Goal: Communication & Community: Participate in discussion

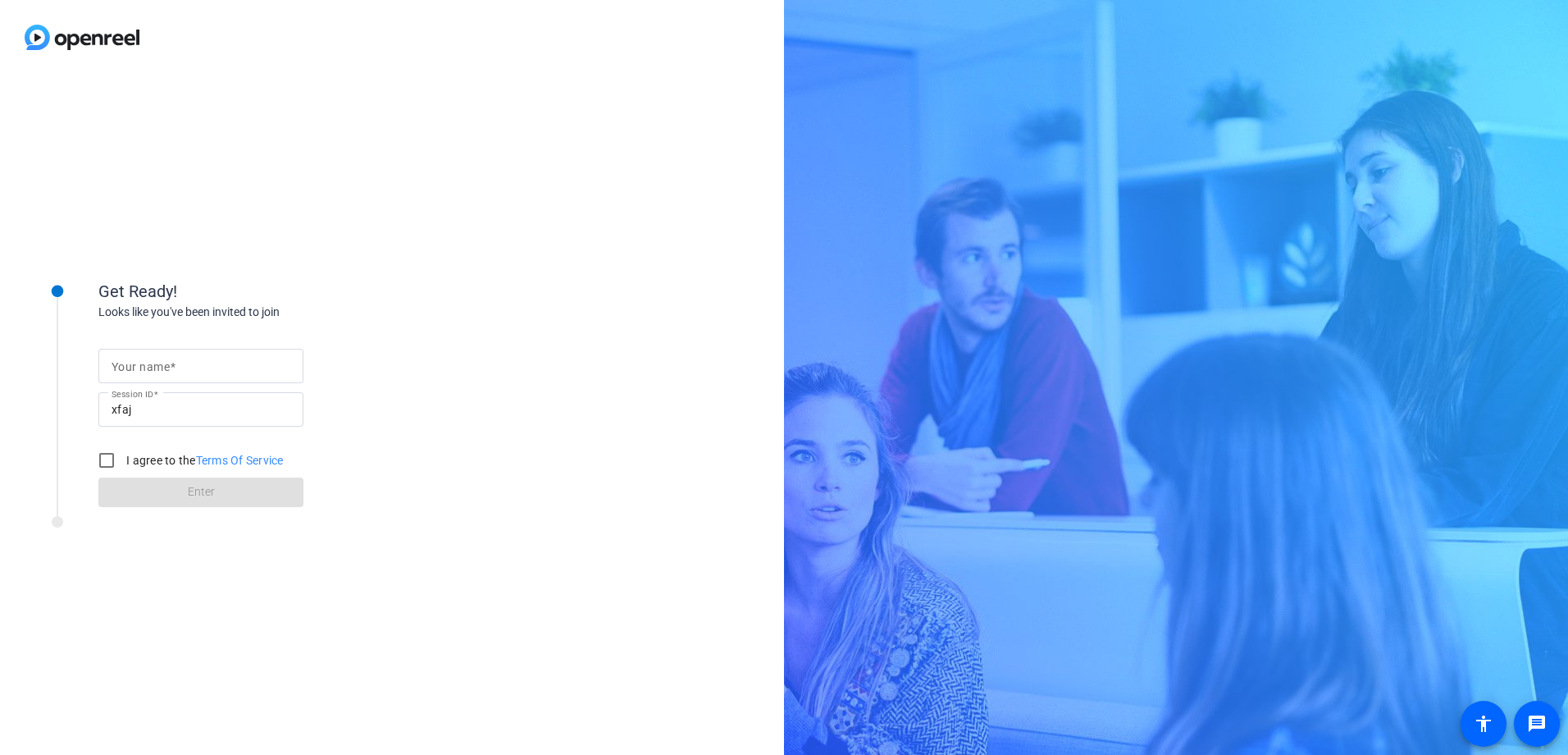
click at [187, 362] on input "Your name" at bounding box center [200, 366] width 179 height 20
type input "[PERSON_NAME]"
click at [106, 454] on input "I agree to the Terms Of Service" at bounding box center [106, 460] width 33 height 33
checkbox input "true"
click at [165, 486] on span at bounding box center [200, 492] width 205 height 39
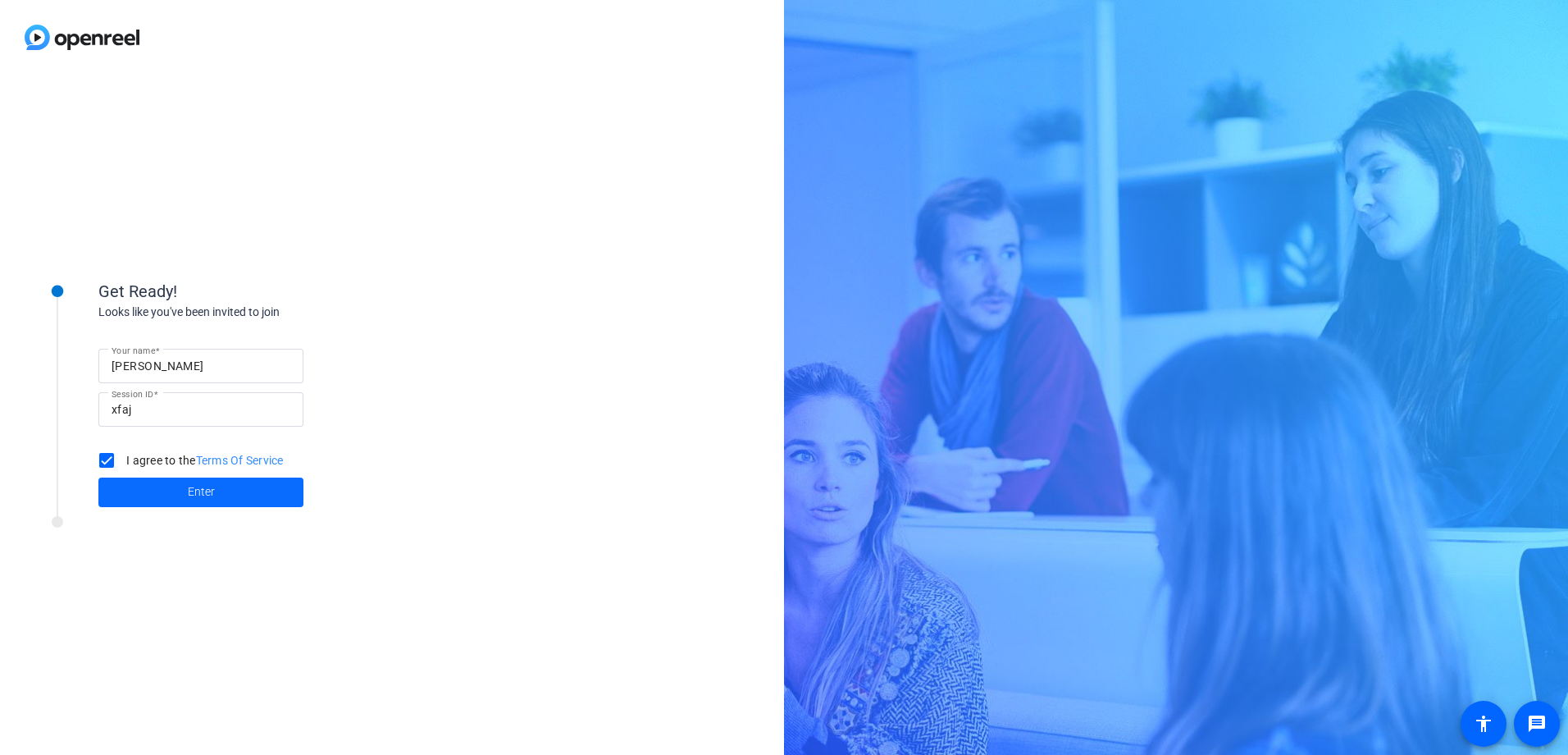
click at [165, 486] on div "Get Ready! Looks like you've been invited to join Your name [PERSON_NAME] Sessi…" at bounding box center [222, 414] width 410 height 328
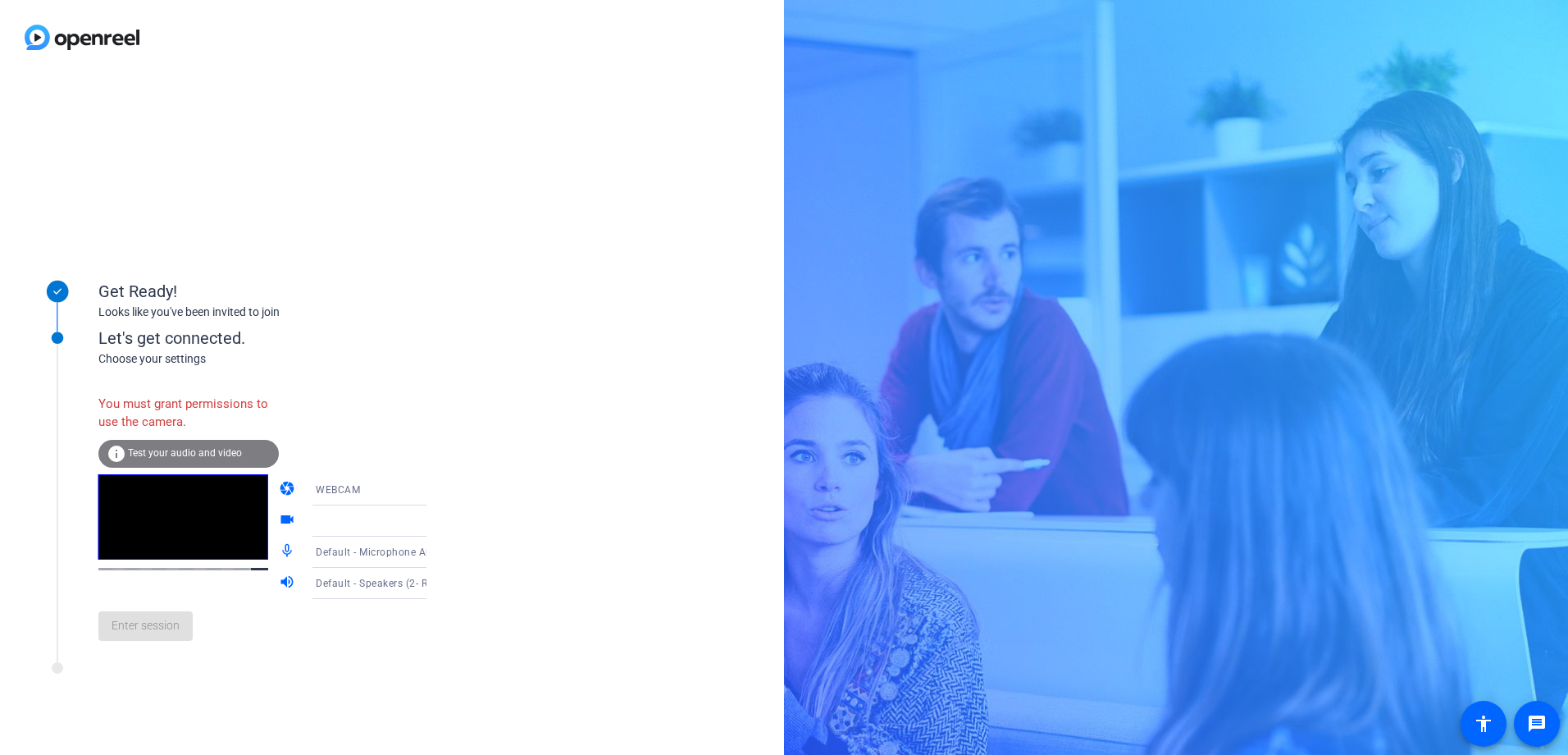
click at [439, 489] on icon at bounding box center [442, 490] width 8 height 4
drag, startPoint x: 406, startPoint y: 489, endPoint x: 316, endPoint y: 555, distance: 111.6
click at [316, 555] on span "DESKTOP" at bounding box center [315, 554] width 46 height 20
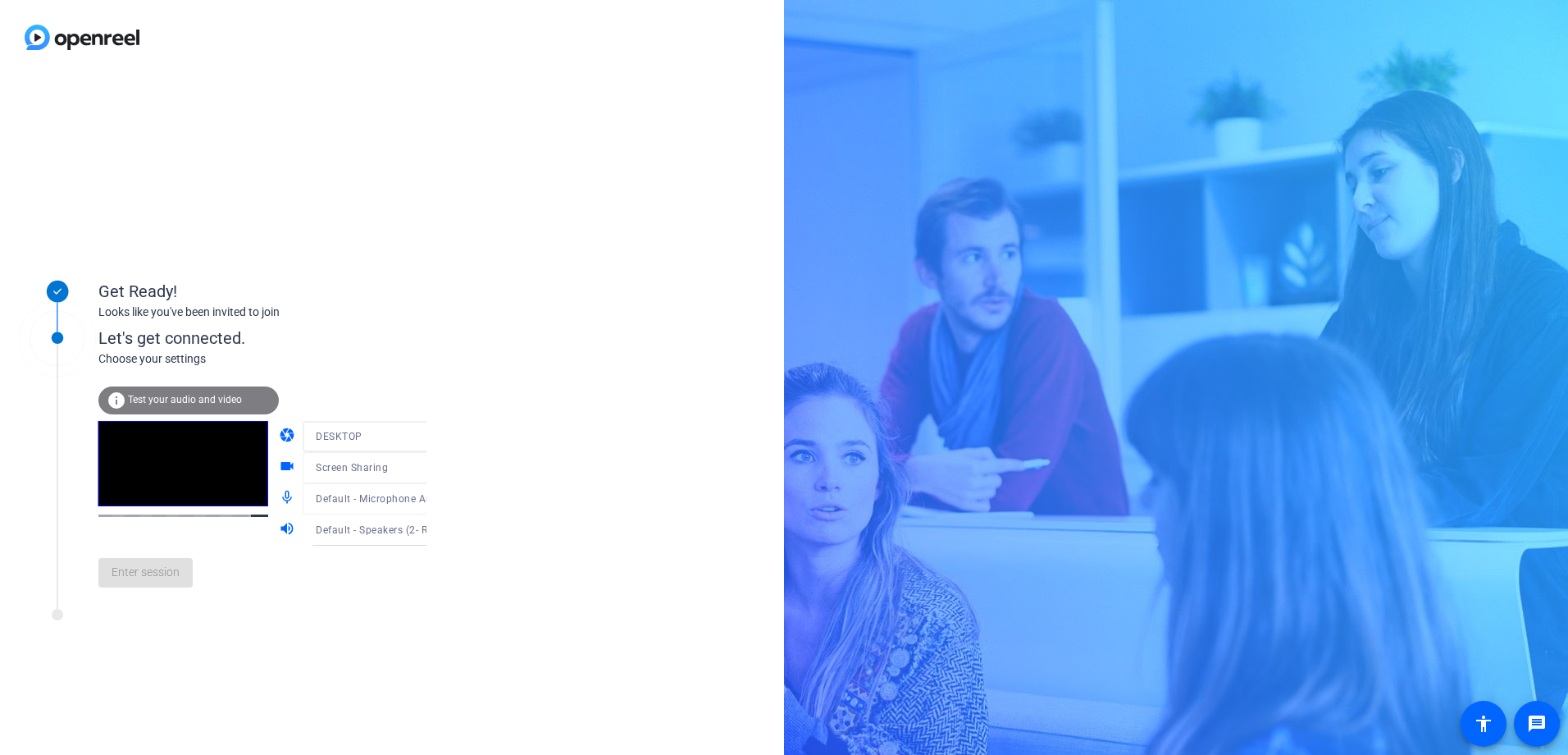
drag, startPoint x: 930, startPoint y: 289, endPoint x: 497, endPoint y: 705, distance: 600.5
click at [930, 289] on div "Get Ready! Looks like you've been invited to join Let's get connected. Choose y…" at bounding box center [784, 377] width 1568 height 755
click at [142, 577] on span "Enter session" at bounding box center [145, 573] width 68 height 17
click at [142, 577] on div "Get Ready! Looks like you've been invited to join Let's get connected. Choose y…" at bounding box center [222, 414] width 410 height 328
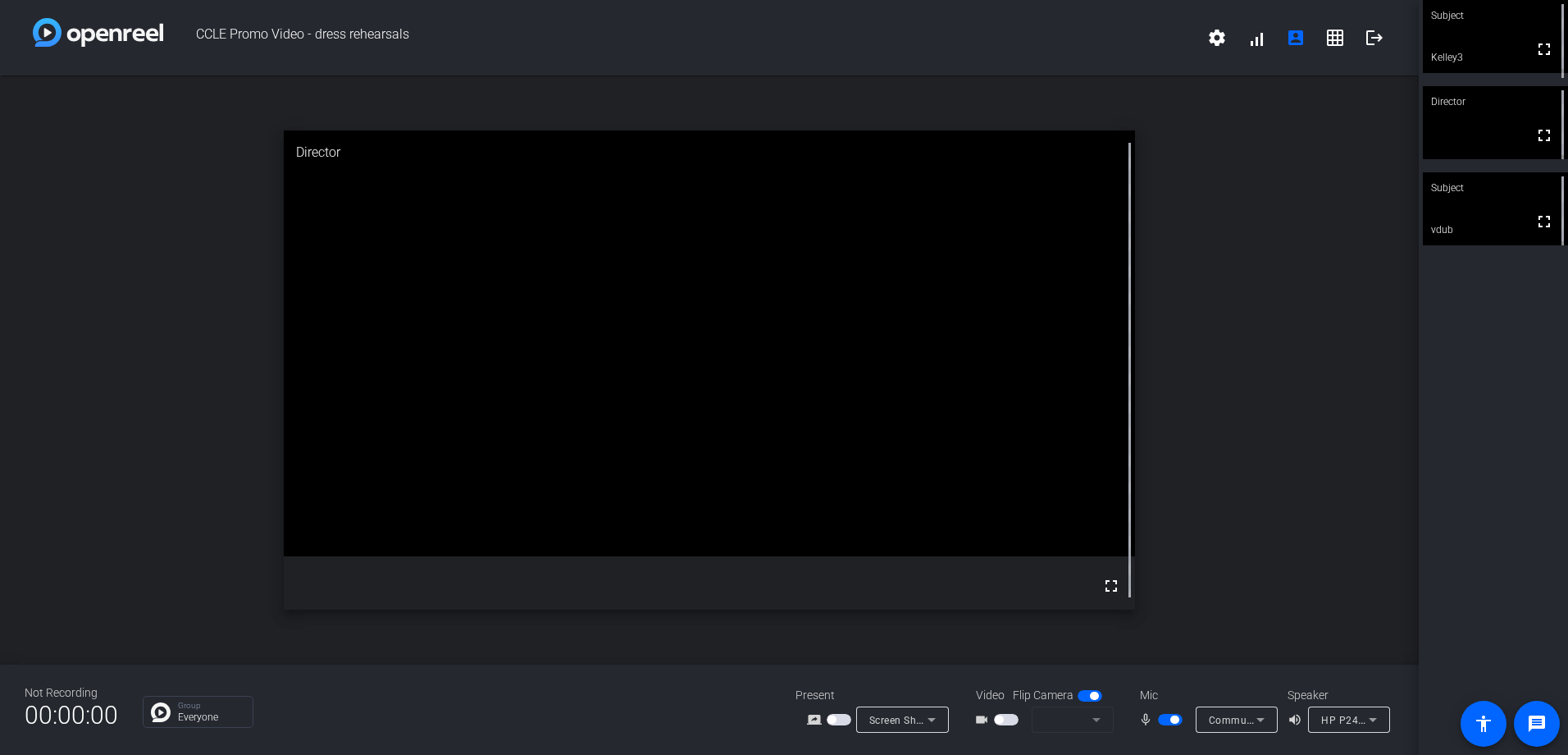
drag, startPoint x: 1360, startPoint y: 278, endPoint x: 1388, endPoint y: 422, distance: 146.7
click at [1341, 318] on div "open_in_new Director fullscreen" at bounding box center [709, 370] width 1418 height 589
click at [1323, 370] on div "open_in_new Director fullscreen" at bounding box center [709, 370] width 1418 height 589
click at [1372, 720] on icon at bounding box center [1373, 719] width 8 height 4
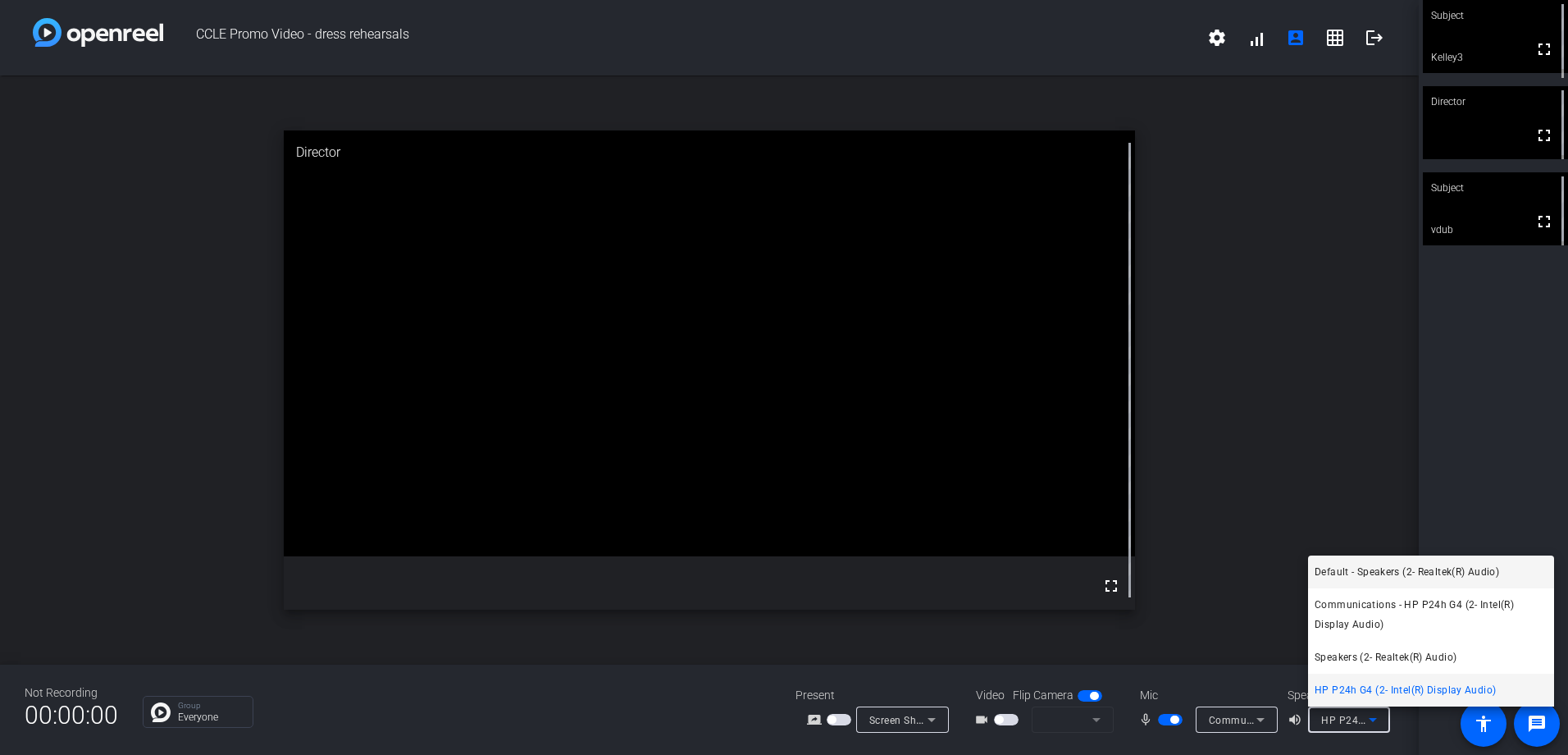
click at [1378, 571] on span "Default - Speakers (2- Realtek(R) Audio)" at bounding box center [1406, 572] width 184 height 20
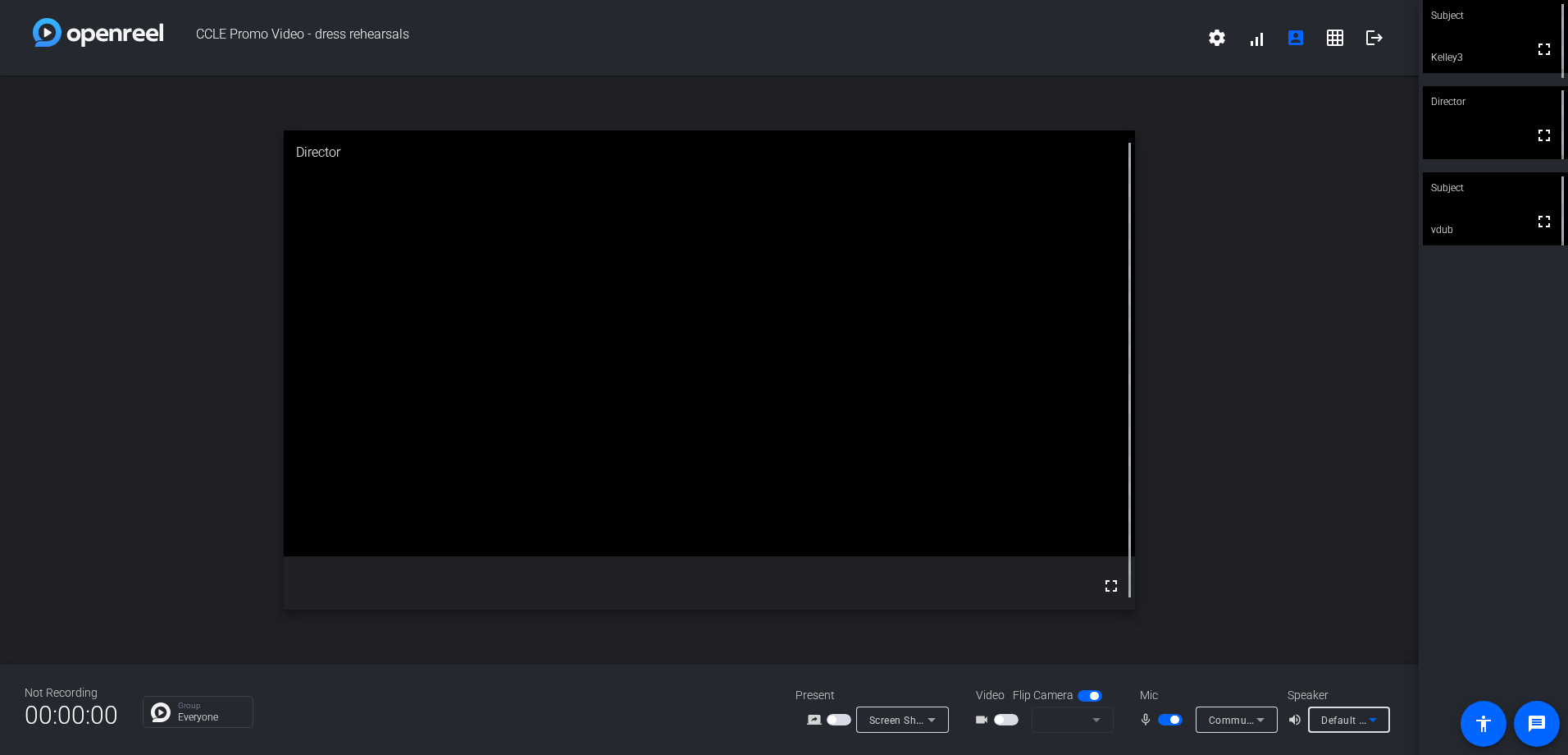
click at [1160, 721] on span "button" at bounding box center [1171, 719] width 24 height 11
click at [1177, 719] on span "button" at bounding box center [1171, 719] width 24 height 11
click at [1161, 725] on span "button" at bounding box center [1171, 719] width 24 height 11
click at [1162, 720] on span "button" at bounding box center [1171, 719] width 24 height 11
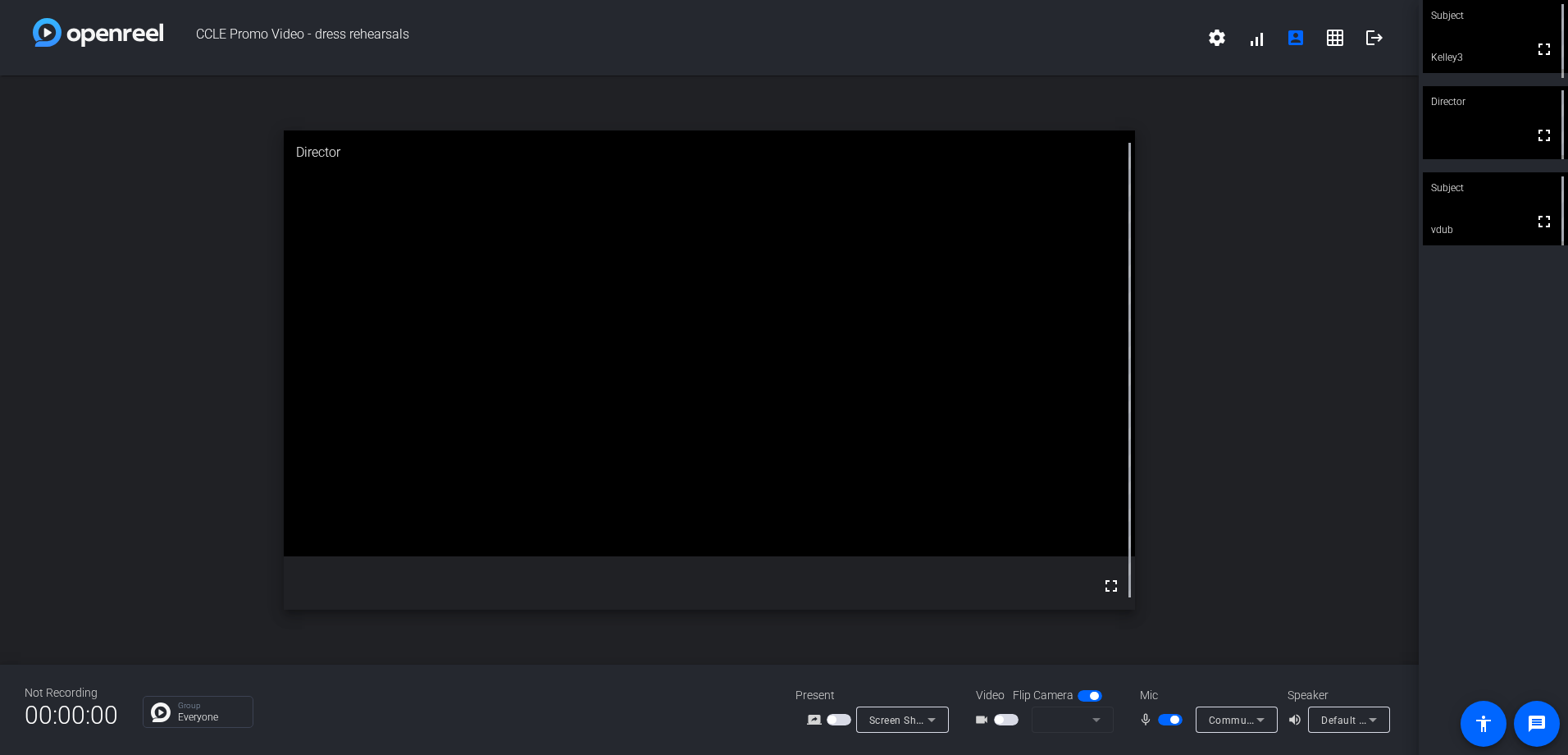
click at [1162, 720] on button "button" at bounding box center [1171, 719] width 24 height 11
click at [1162, 720] on span "button" at bounding box center [1171, 719] width 24 height 11
click at [1162, 720] on span "button" at bounding box center [1162, 719] width 8 height 8
click at [1162, 720] on span "button" at bounding box center [1171, 719] width 24 height 11
click at [1179, 719] on span "button" at bounding box center [1171, 719] width 24 height 11
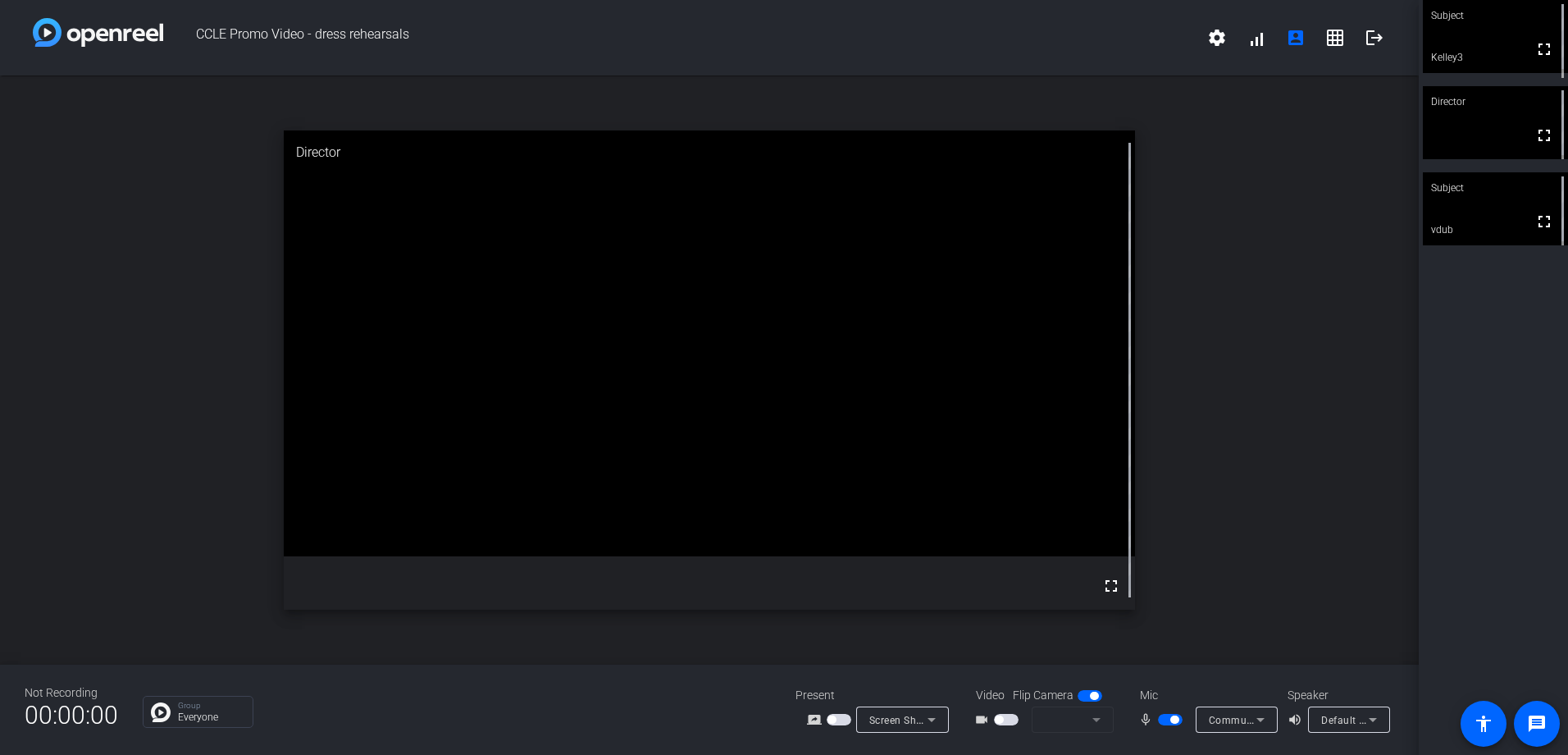
click at [1165, 720] on span "button" at bounding box center [1171, 719] width 24 height 11
click at [1178, 722] on span "button" at bounding box center [1171, 719] width 24 height 11
click at [1371, 40] on mat-icon "logout" at bounding box center [1374, 37] width 20 height 20
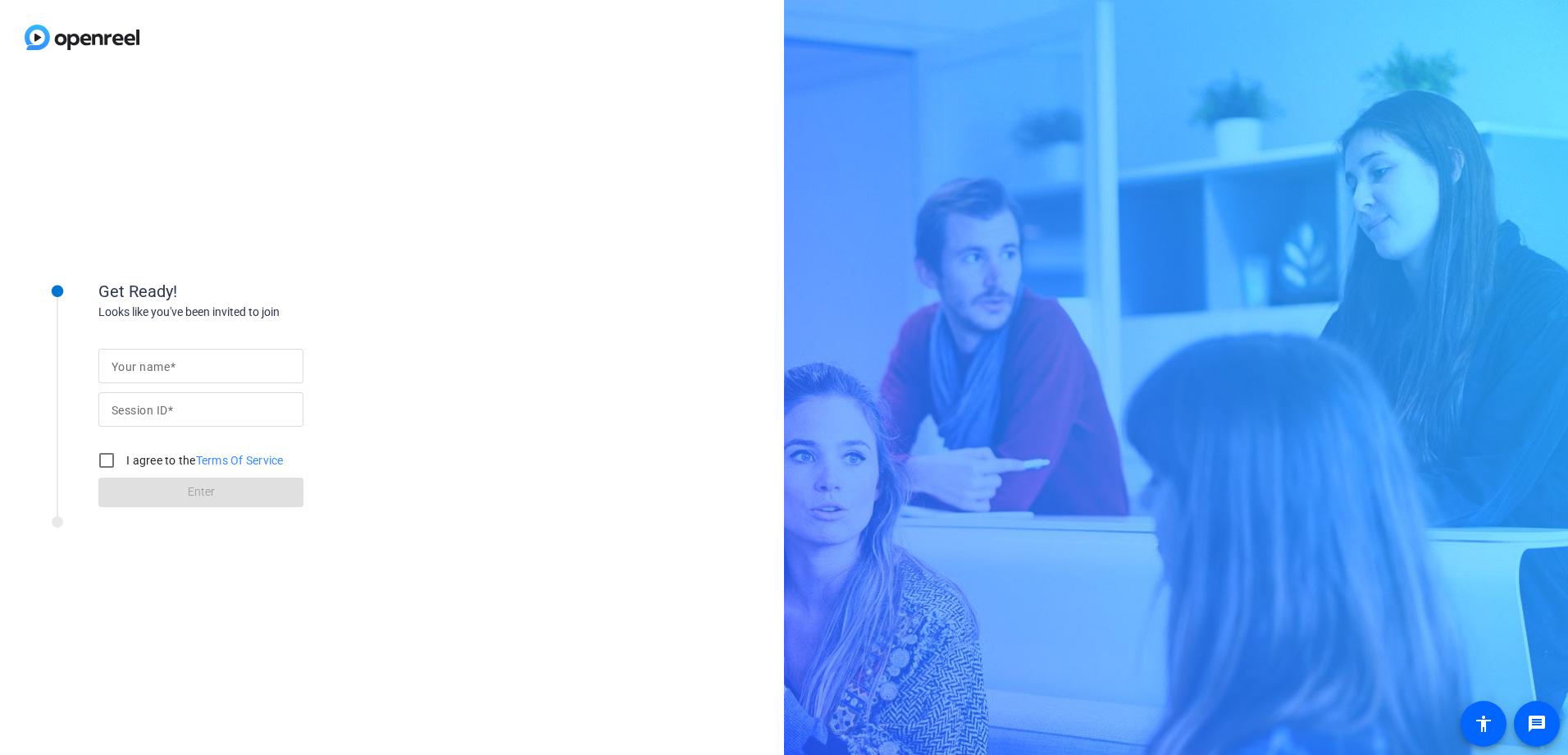
click at [168, 363] on mat-label "Your name" at bounding box center [140, 367] width 58 height 13
click at [168, 363] on input "Your name" at bounding box center [200, 366] width 179 height 20
click at [168, 363] on mat-label "Your name" at bounding box center [140, 367] width 58 height 13
click at [168, 363] on input "Your name" at bounding box center [200, 366] width 179 height 20
type input "[PERSON_NAME]"
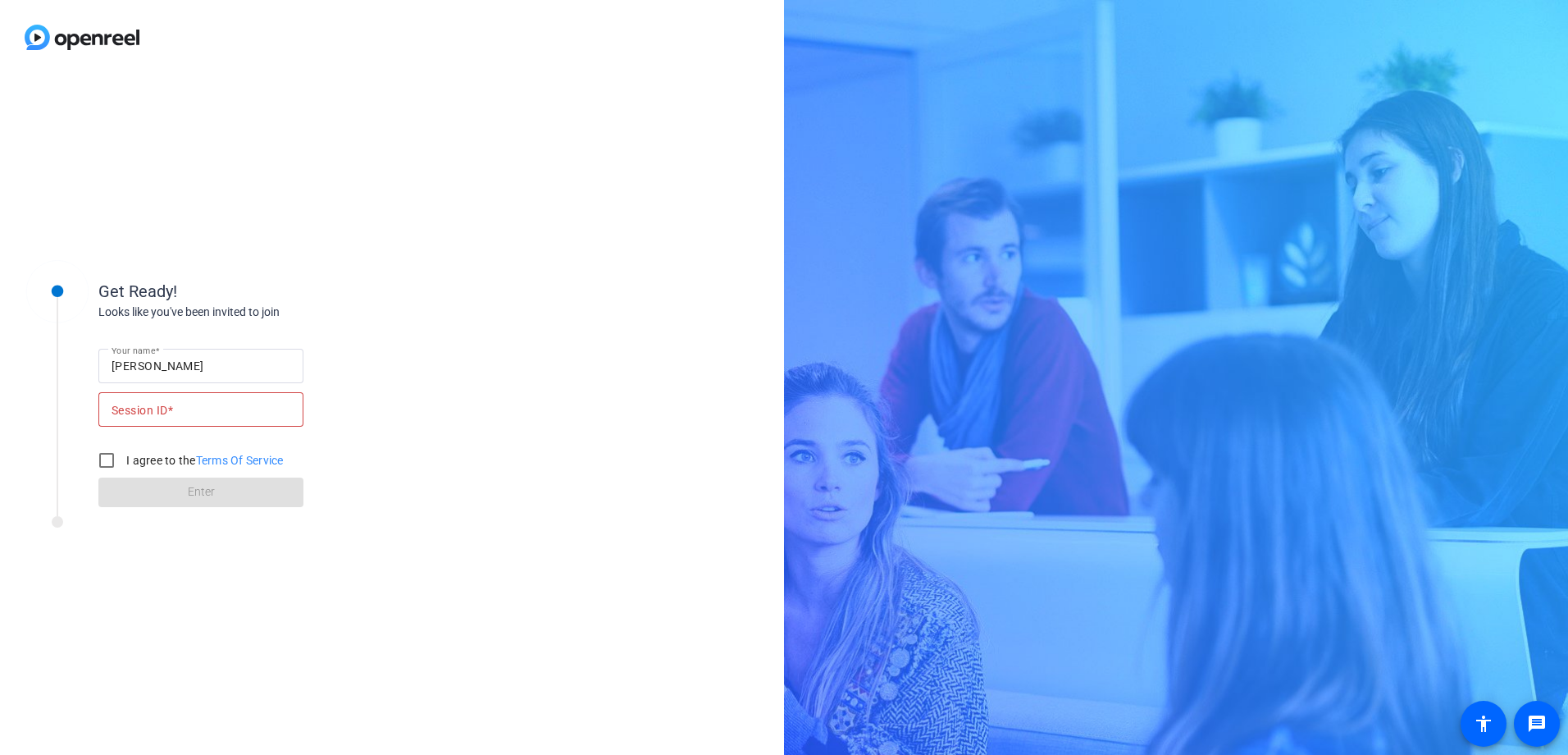
click at [189, 405] on input "Session ID" at bounding box center [200, 409] width 179 height 20
type input "xfaj"
click at [108, 453] on input "I agree to the Terms Of Service" at bounding box center [106, 460] width 33 height 33
checkbox input "true"
click at [165, 490] on span at bounding box center [200, 492] width 205 height 39
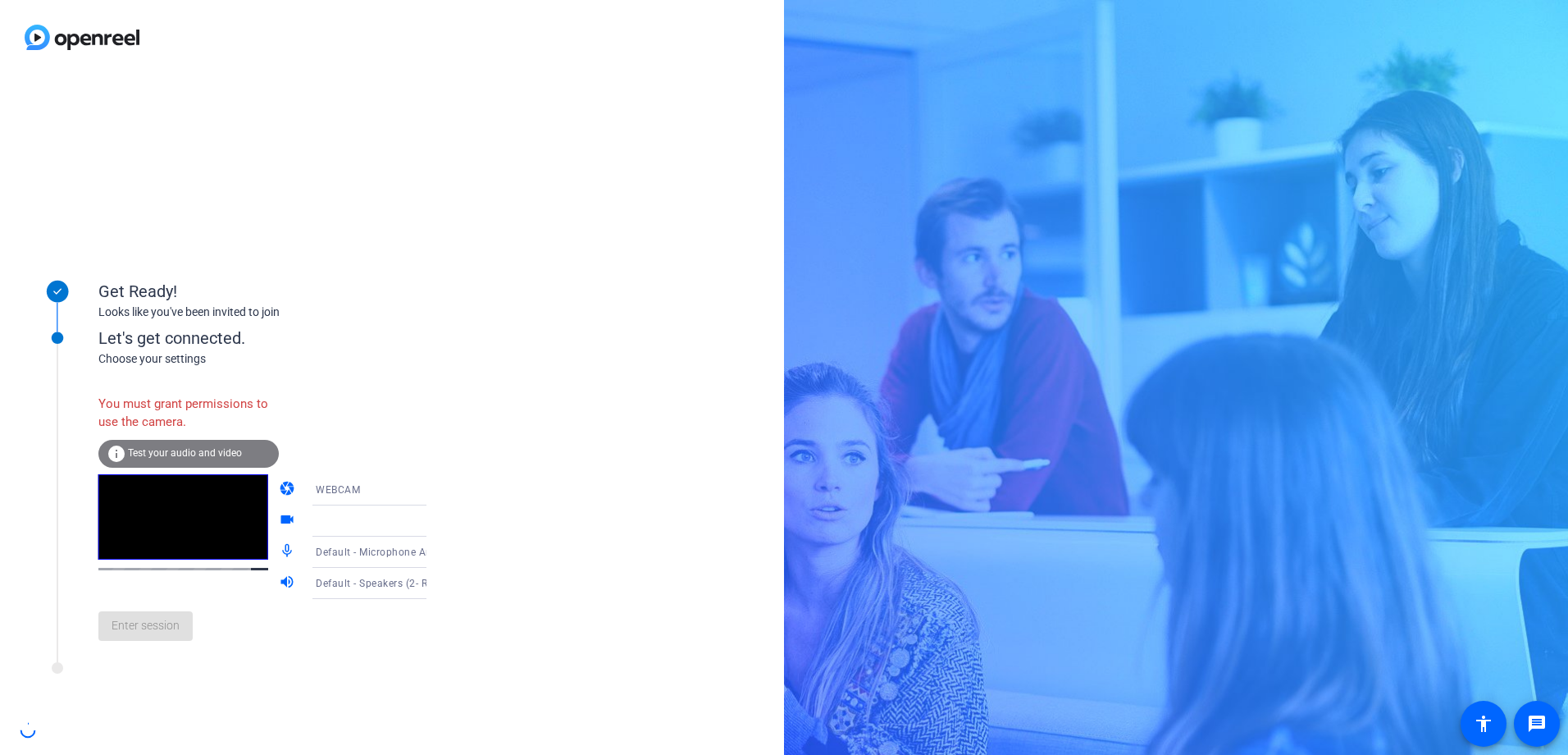
click at [598, 506] on div "Get Ready! Looks like you've been invited to join Let's get connected. Choose y…" at bounding box center [392, 414] width 784 height 680
click at [433, 488] on icon at bounding box center [442, 489] width 20 height 20
click at [323, 558] on span "DESKTOP" at bounding box center [315, 554] width 46 height 20
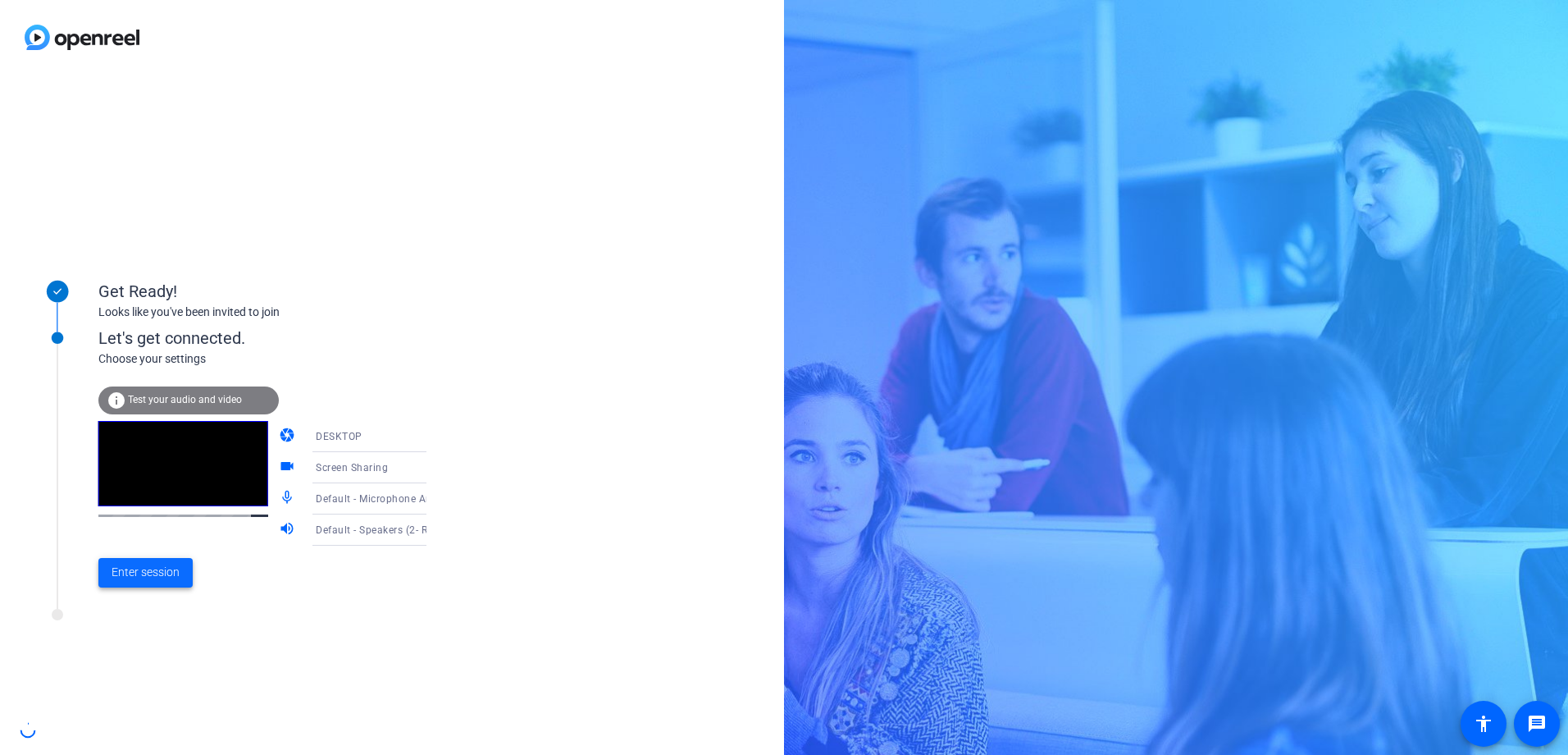
click at [124, 577] on span "Enter session" at bounding box center [145, 573] width 68 height 17
click at [124, 577] on div "Get Ready! Looks like you've been invited to join Let's get connected. Choose y…" at bounding box center [222, 414] width 410 height 328
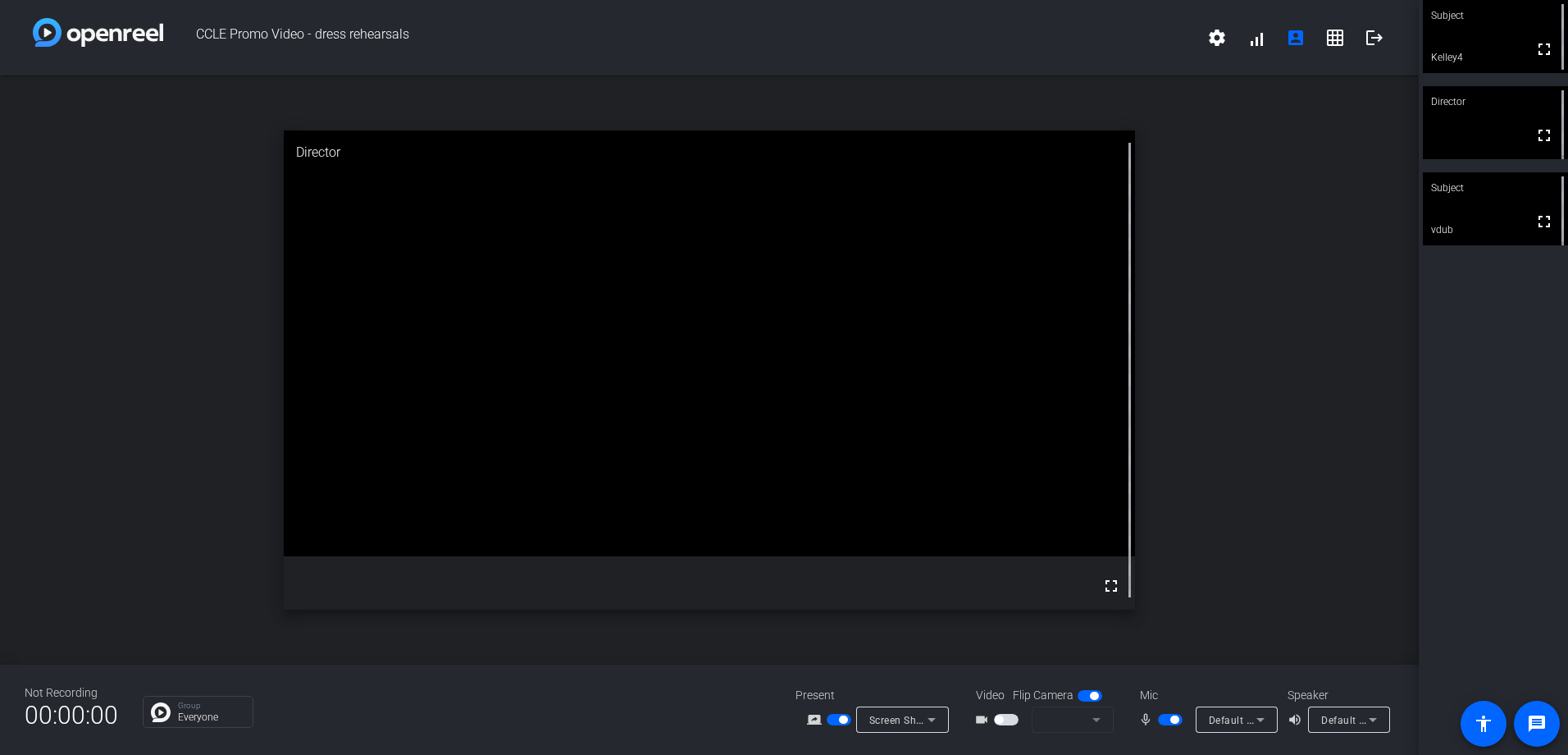
click at [1164, 719] on span "button" at bounding box center [1171, 719] width 24 height 11
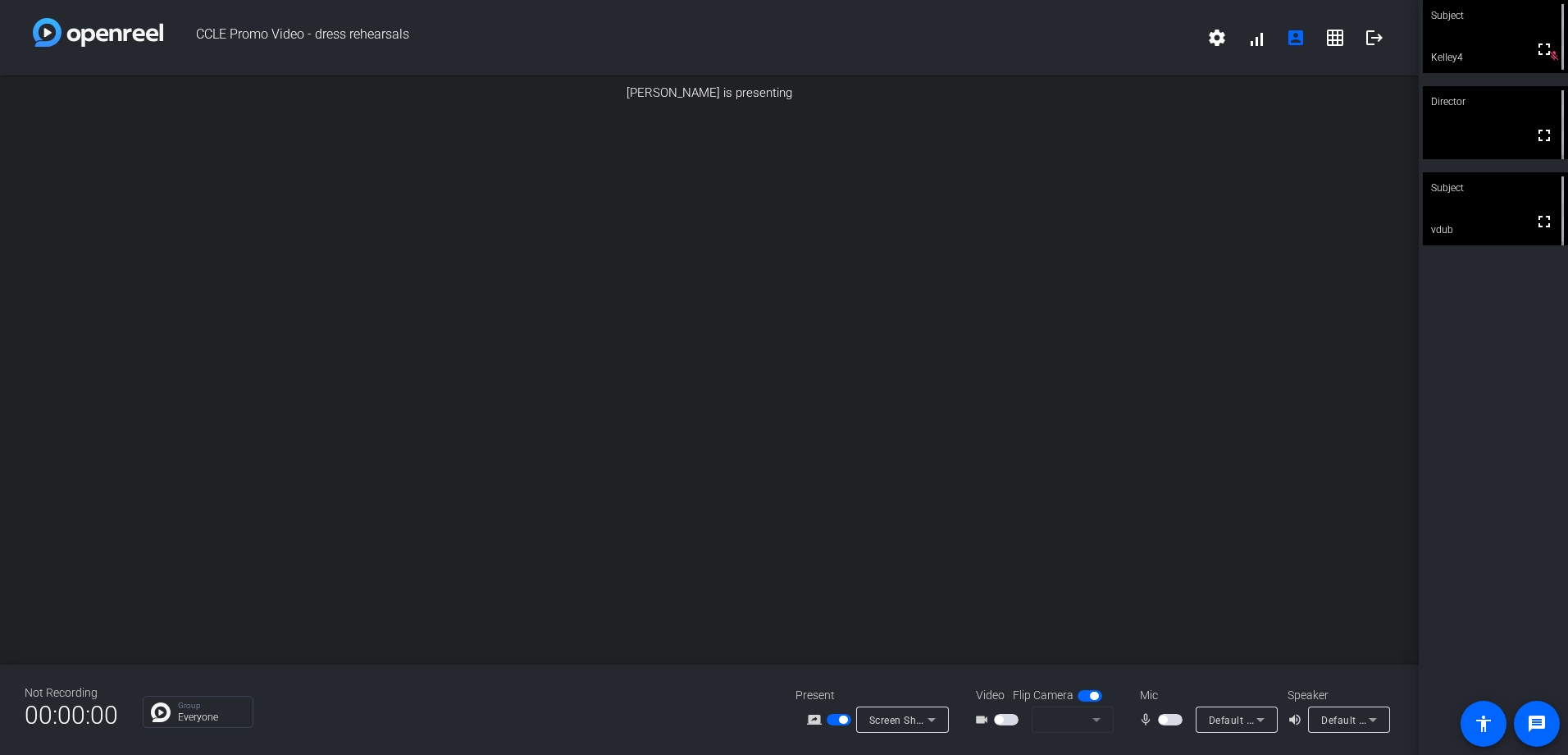
click at [1167, 721] on span "button" at bounding box center [1162, 719] width 8 height 8
click at [934, 718] on icon at bounding box center [931, 719] width 20 height 20
click at [933, 719] on icon at bounding box center [931, 719] width 8 height 4
click at [1294, 231] on div at bounding box center [784, 377] width 1568 height 755
click at [1480, 36] on video at bounding box center [1495, 36] width 145 height 73
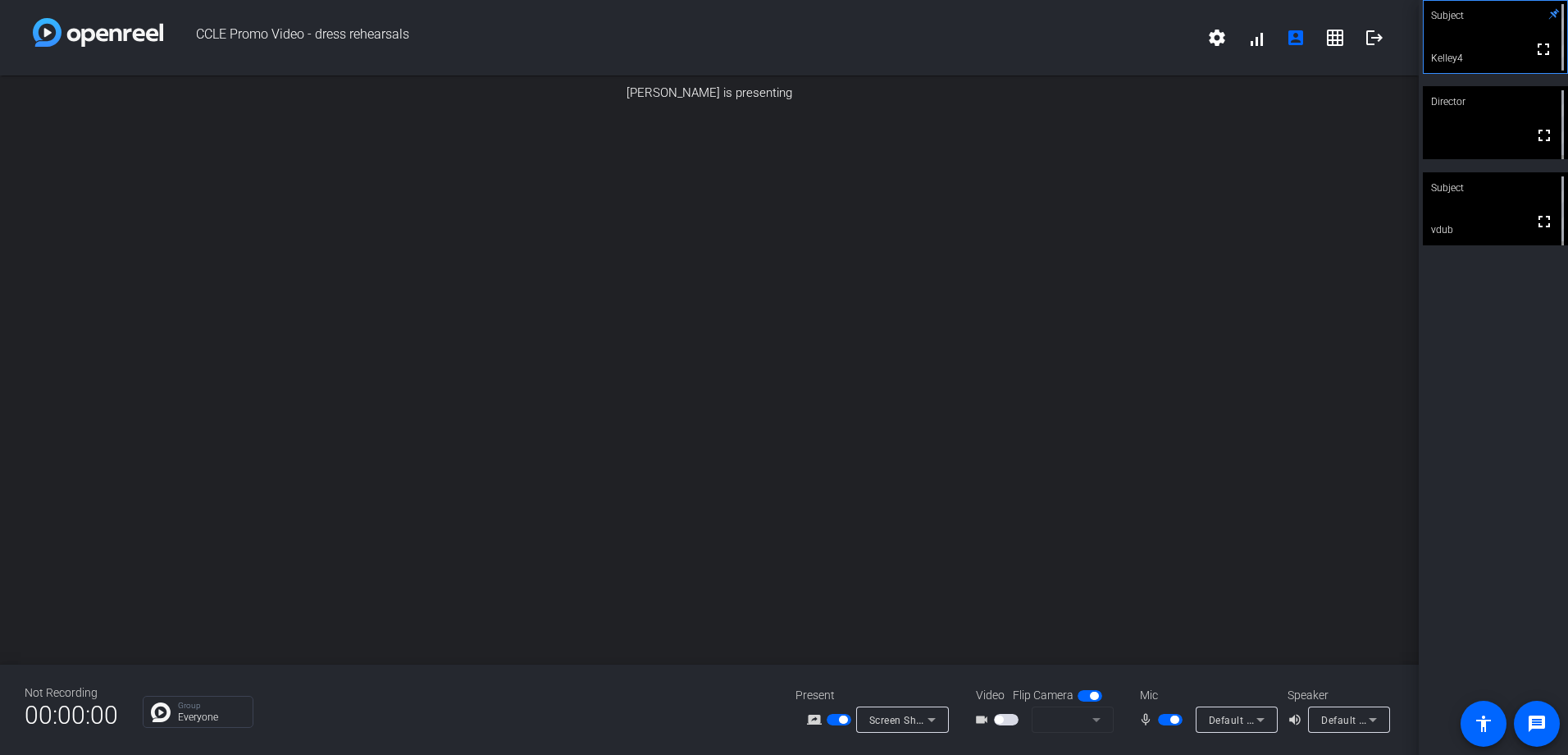
click at [1262, 720] on icon at bounding box center [1260, 719] width 8 height 4
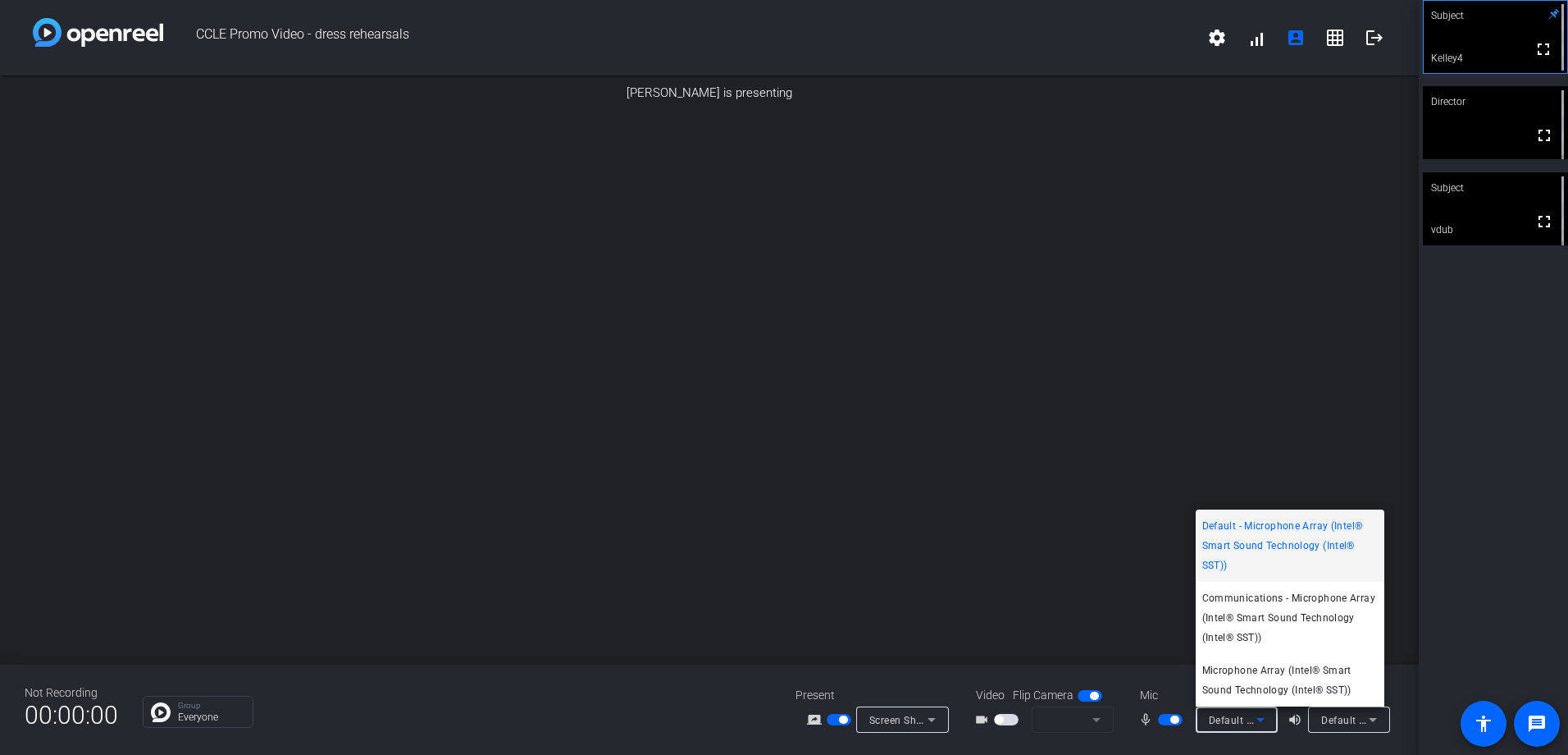
click at [1288, 743] on div at bounding box center [784, 377] width 1568 height 755
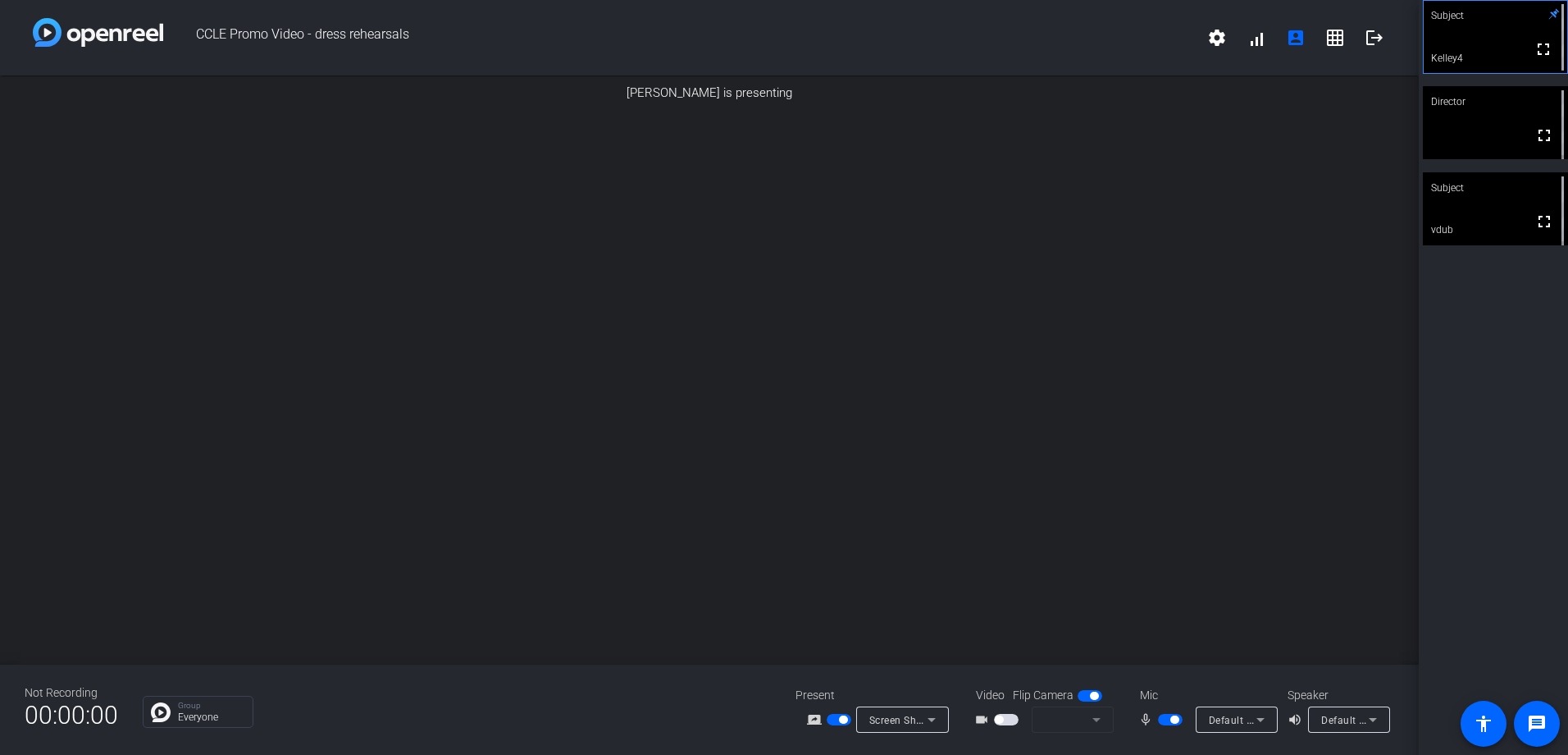
click at [931, 717] on icon at bounding box center [931, 719] width 20 height 20
click at [899, 655] on span "Screen Sharing" at bounding box center [898, 657] width 70 height 20
click at [710, 103] on img at bounding box center [710, 103] width 0 height 0
click at [813, 722] on mat-icon "screen_share_outline" at bounding box center [816, 719] width 20 height 20
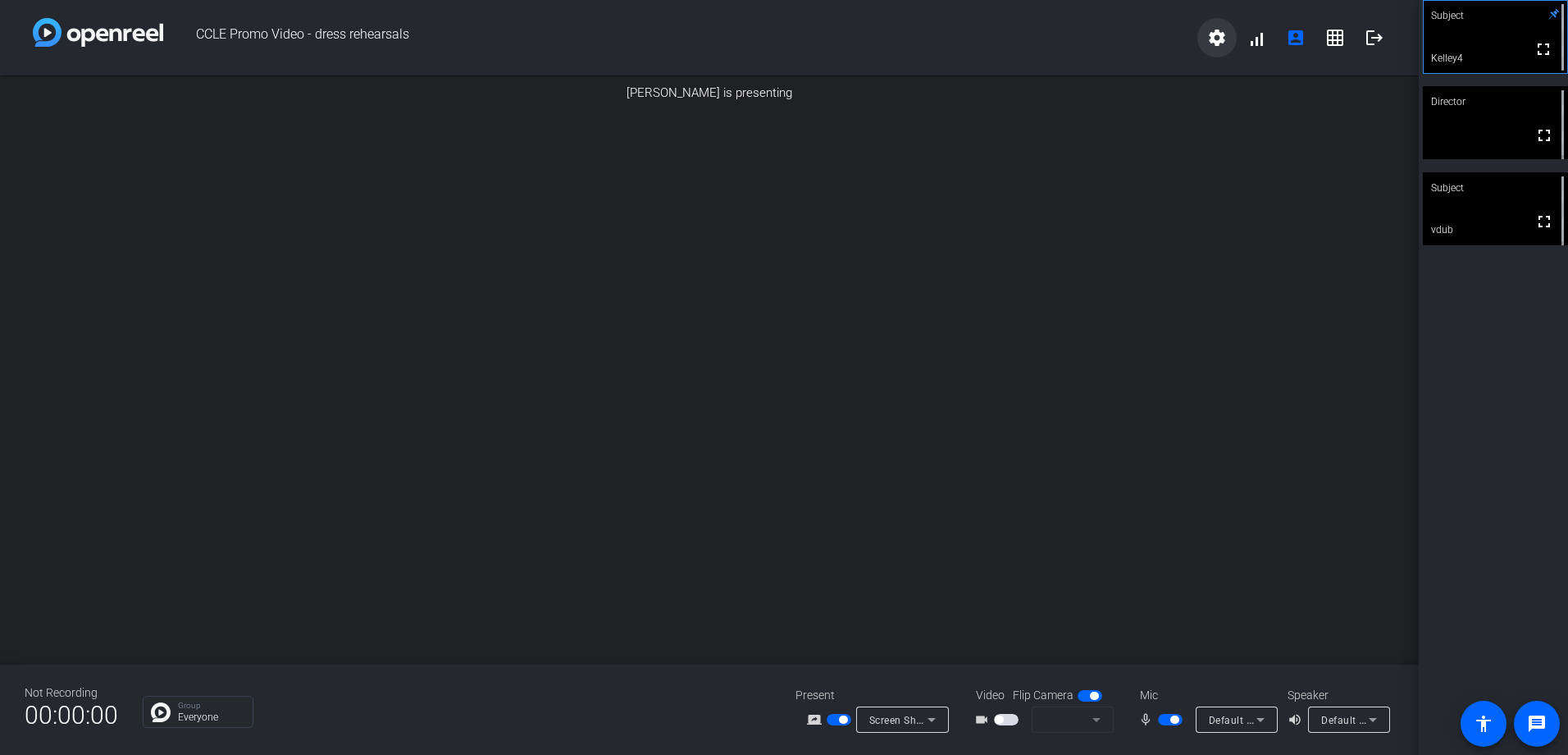
click at [1213, 40] on mat-icon "settings" at bounding box center [1216, 37] width 20 height 20
click at [1099, 49] on div at bounding box center [784, 377] width 1568 height 755
click at [1537, 49] on mat-icon "fullscreen" at bounding box center [1543, 49] width 20 height 20
